Goal: Task Accomplishment & Management: Manage account settings

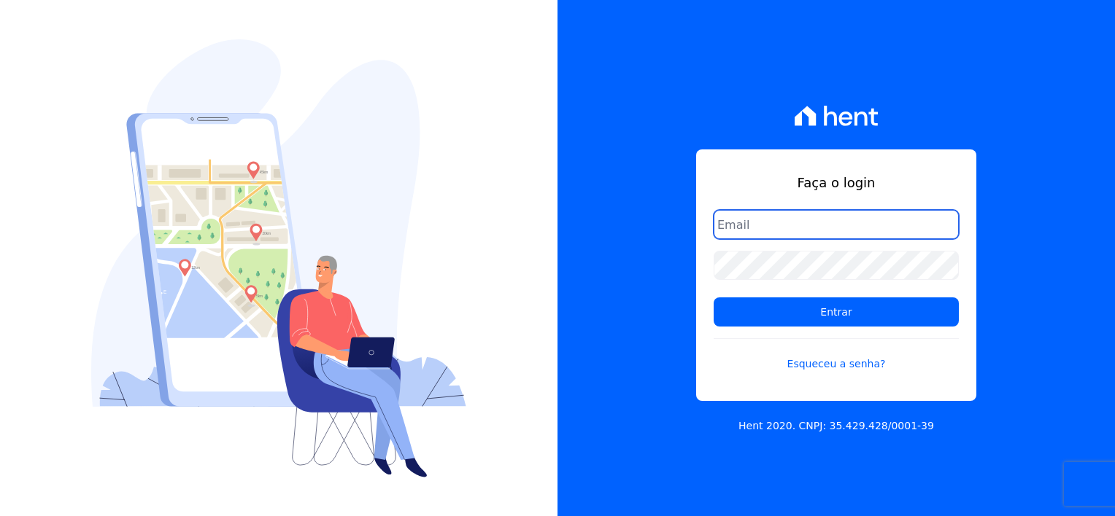
click at [783, 212] on input "email" at bounding box center [835, 224] width 245 height 29
type input "thayna@graalengenharia.com.br"
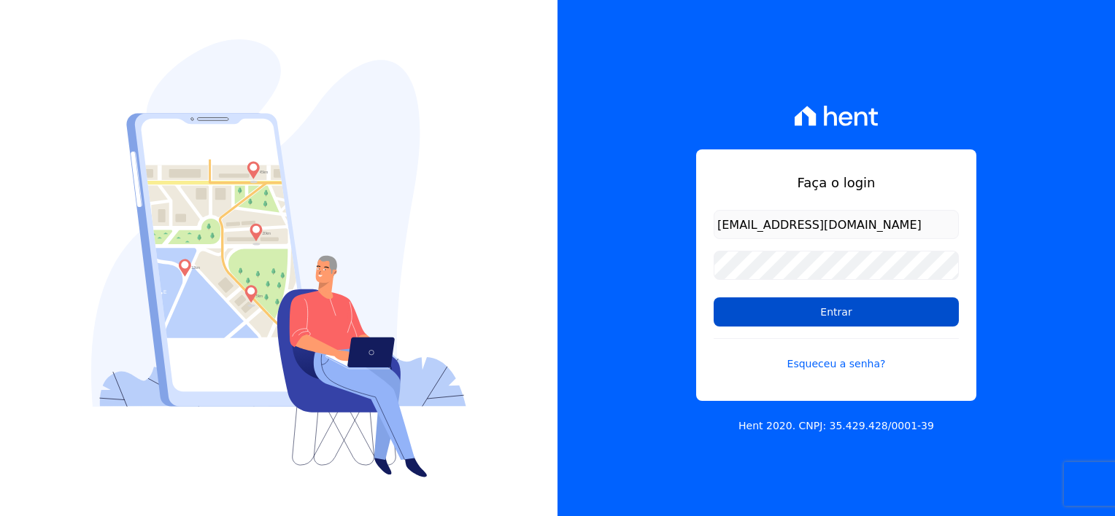
click at [823, 315] on input "Entrar" at bounding box center [835, 312] width 245 height 29
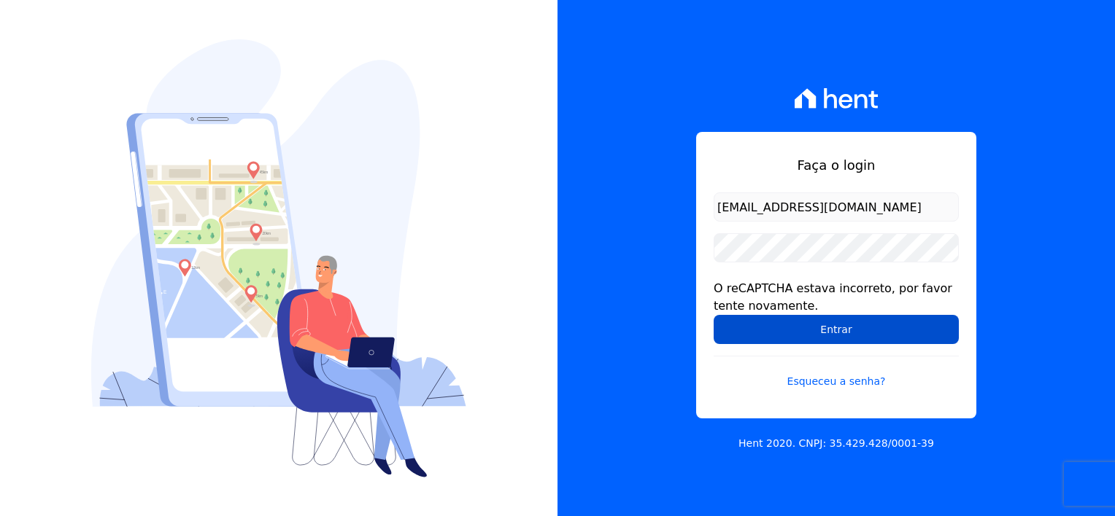
click at [832, 336] on input "Entrar" at bounding box center [835, 329] width 245 height 29
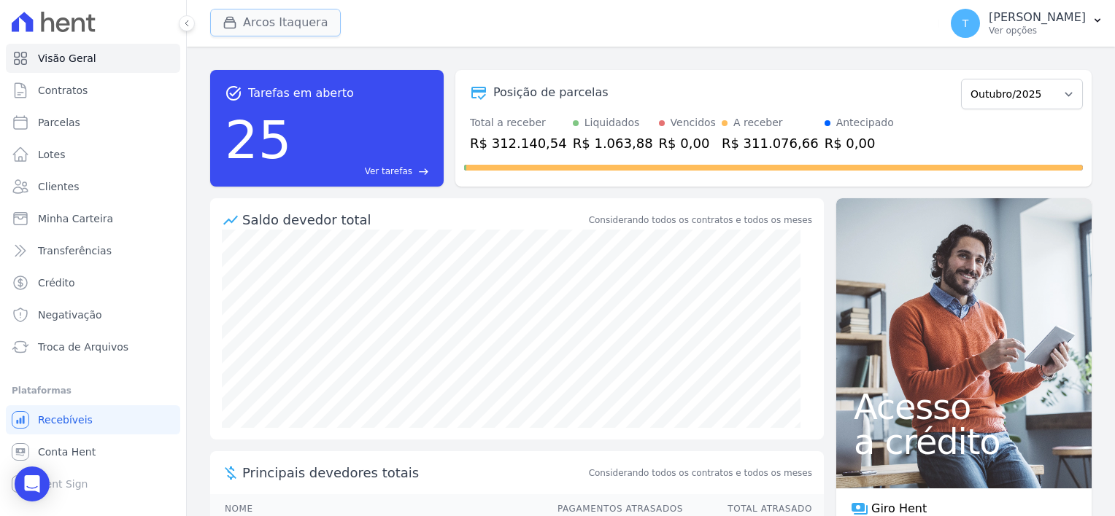
click at [278, 23] on button "Arcos Itaquera" at bounding box center [275, 23] width 131 height 28
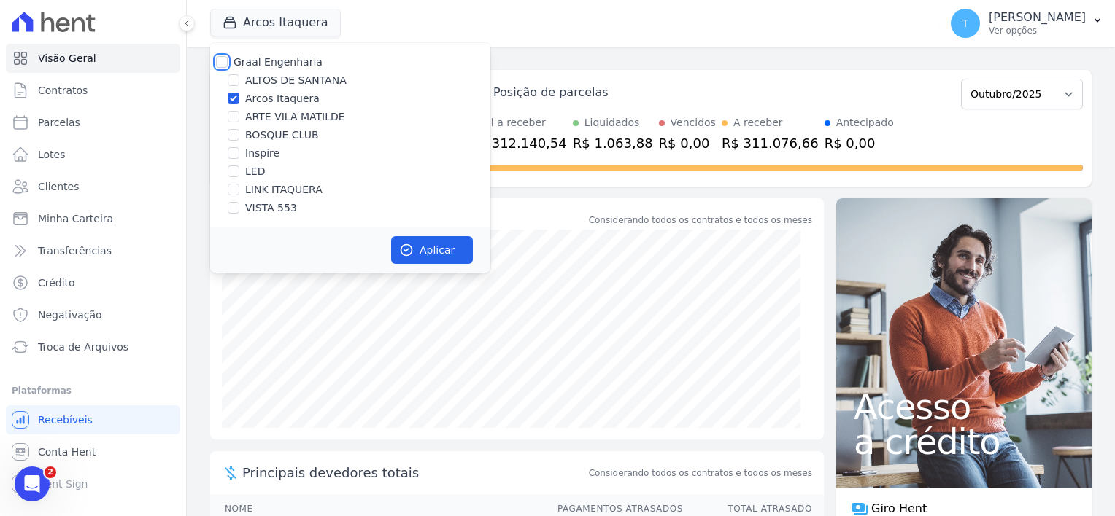
click at [225, 61] on input "Graal Engenharia" at bounding box center [222, 62] width 12 height 12
checkbox input "true"
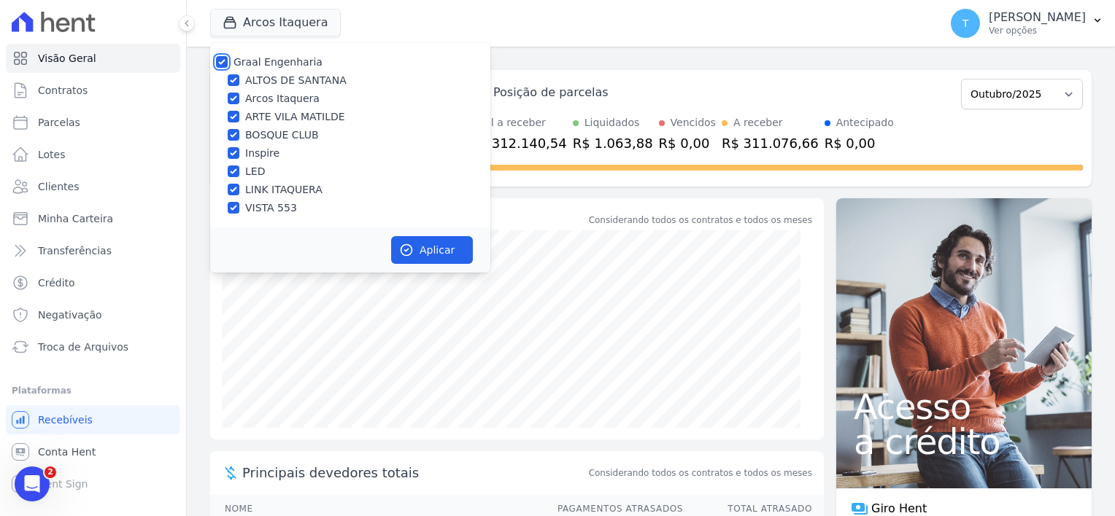
checkbox input "true"
click at [411, 254] on icon "button" at bounding box center [406, 250] width 15 height 15
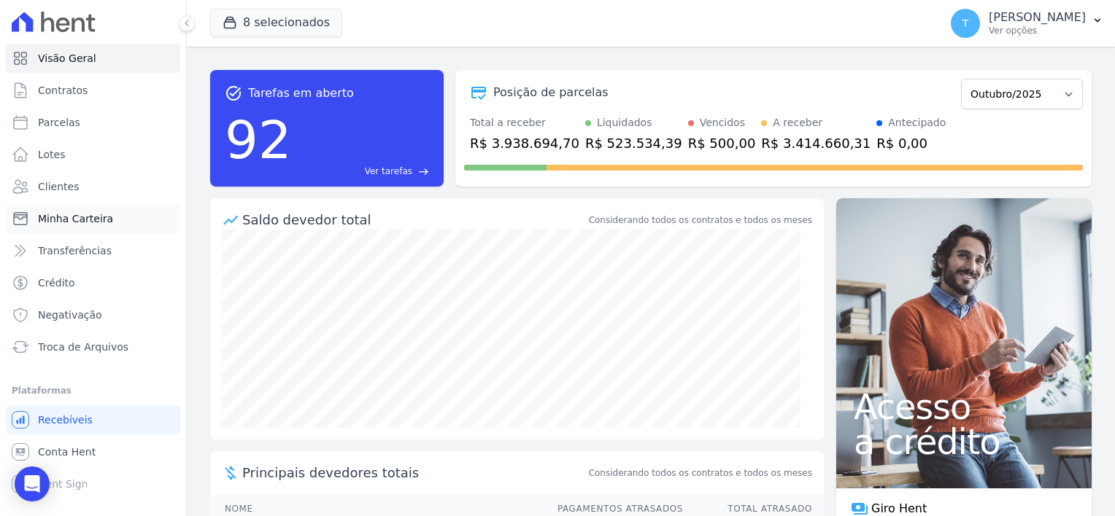
click at [66, 219] on span "Minha Carteira" at bounding box center [75, 219] width 75 height 15
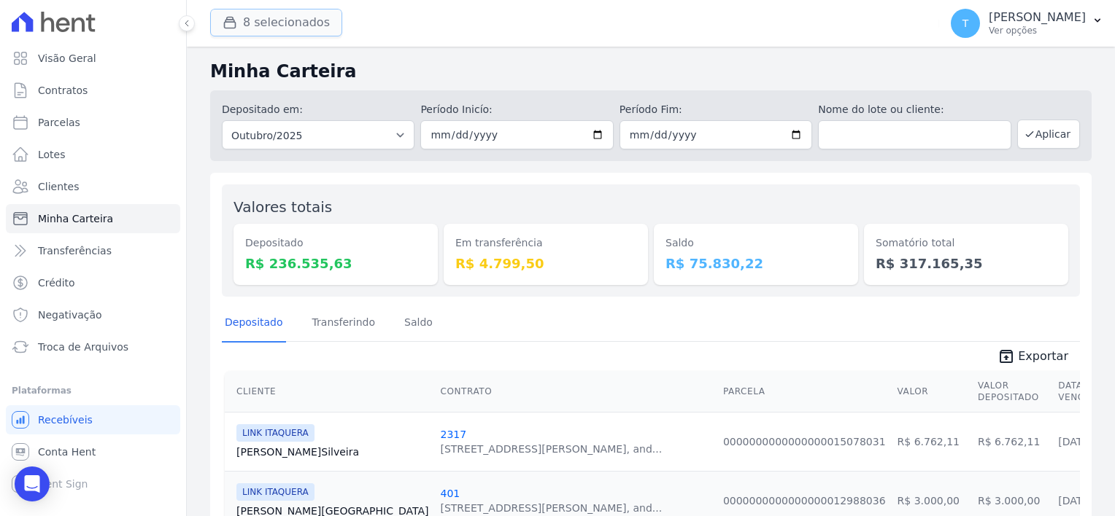
click at [239, 23] on div "button" at bounding box center [232, 22] width 20 height 15
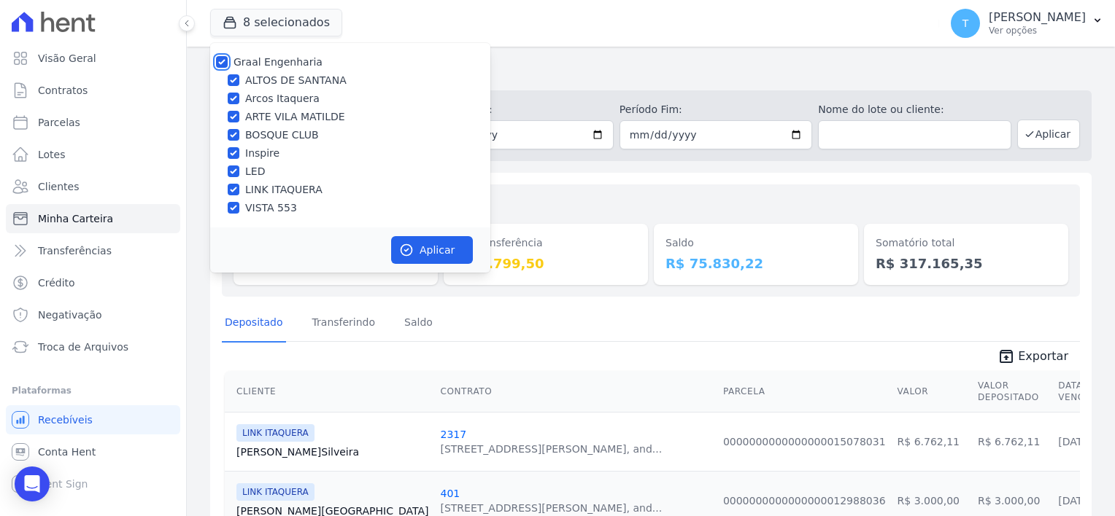
click at [219, 65] on input "Graal Engenharia" at bounding box center [222, 62] width 12 height 12
checkbox input "false"
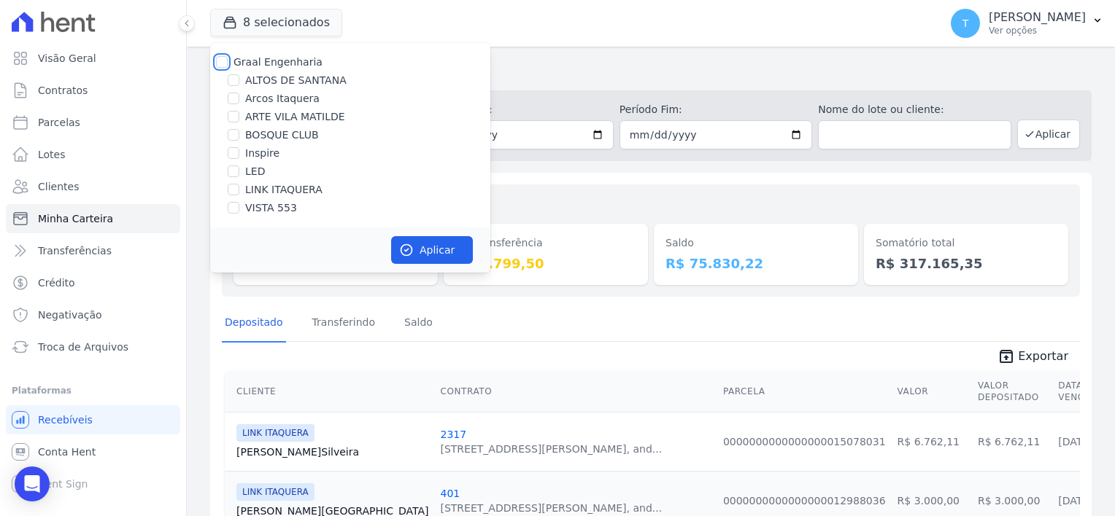
checkbox input "false"
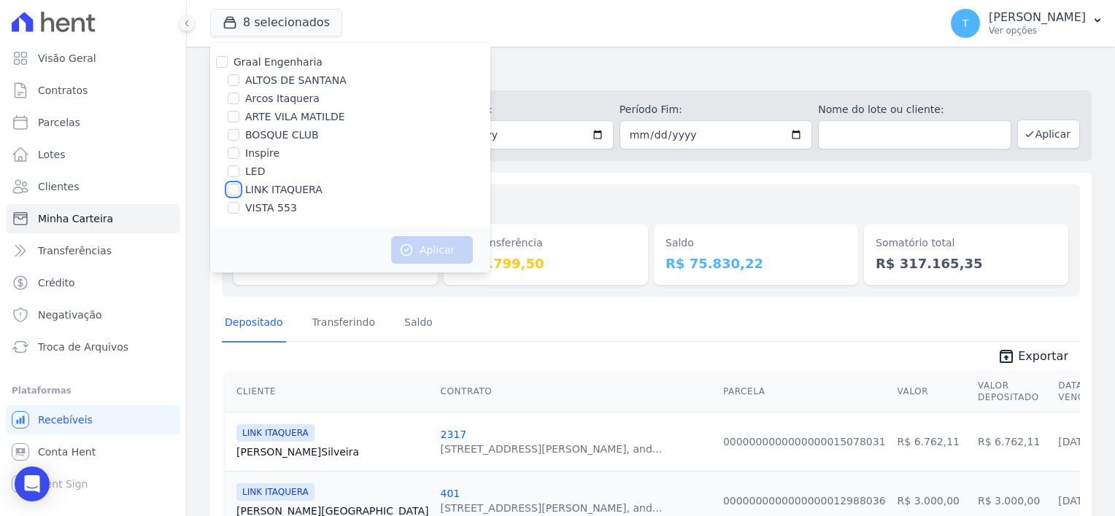
click at [231, 193] on input "LINK ITAQUERA" at bounding box center [234, 190] width 12 height 12
checkbox input "true"
click at [417, 248] on button "Aplicar" at bounding box center [432, 250] width 82 height 28
